Goal: Find specific page/section: Find specific page/section

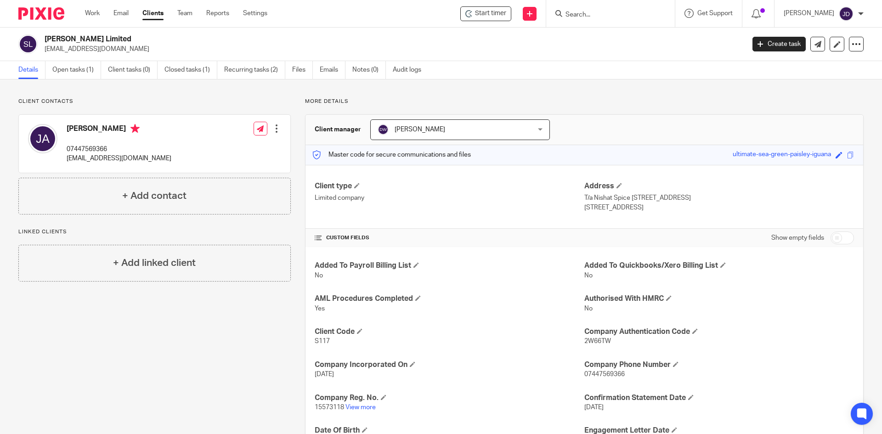
click at [608, 18] on input "Search" at bounding box center [605, 15] width 83 height 8
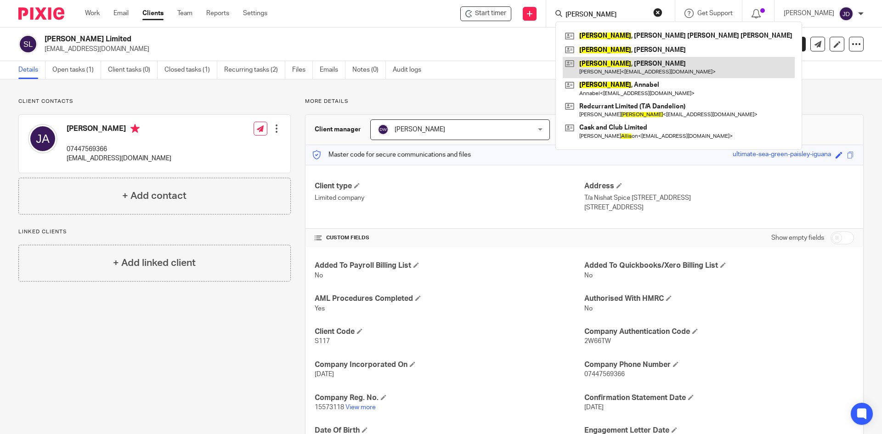
type input "[PERSON_NAME]"
click at [620, 65] on link at bounding box center [678, 67] width 232 height 21
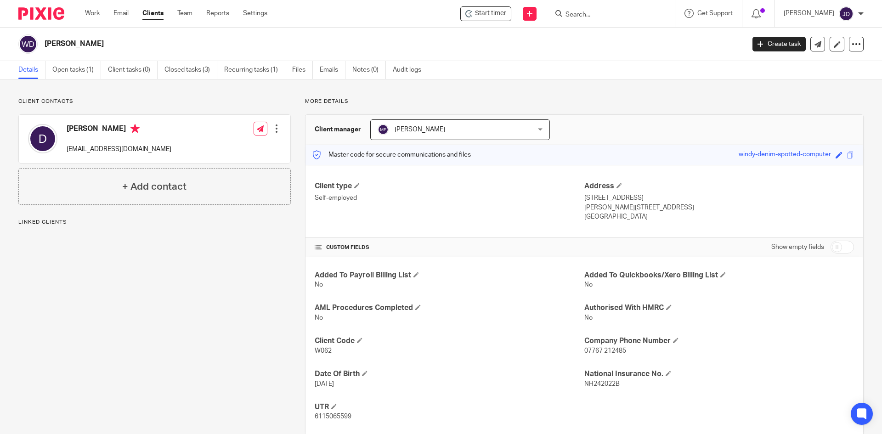
click at [131, 326] on div "Client contacts Dave davewallis37@live.co.uk Edit contact Create client from co…" at bounding box center [147, 267] width 286 height 338
click at [189, 299] on div "Client contacts Dave davewallis37@live.co.uk Edit contact Create client from co…" at bounding box center [147, 267] width 286 height 338
